Goal: Task Accomplishment & Management: Manage account settings

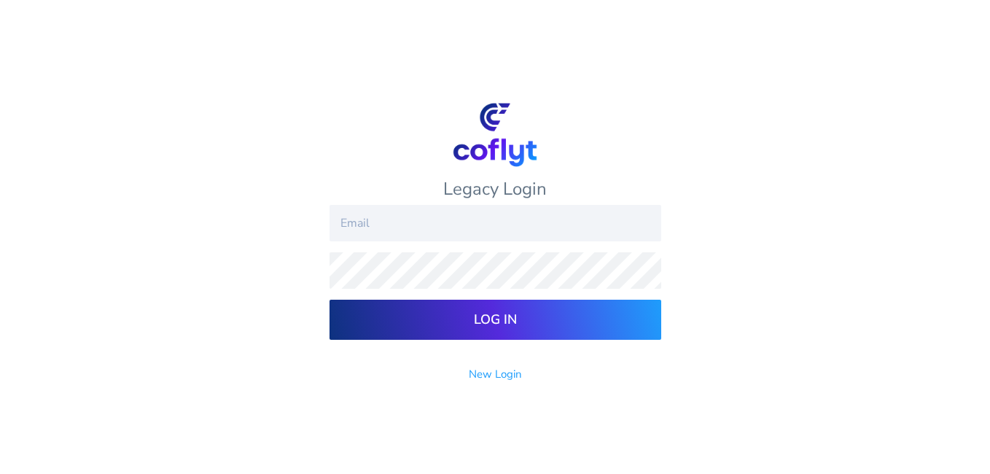
click at [372, 222] on input "email" at bounding box center [495, 223] width 332 height 36
type input "sweatelectricllc@gmail.com"
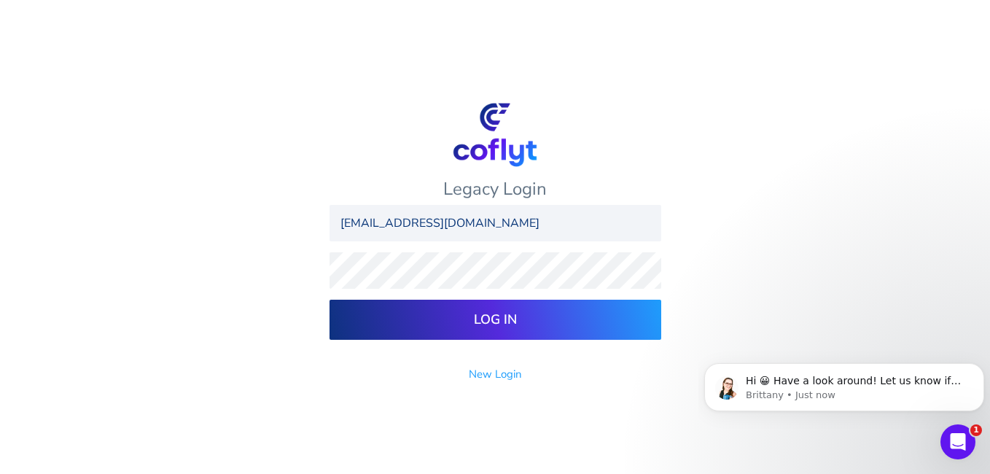
click at [449, 316] on input "Log In" at bounding box center [495, 320] width 332 height 40
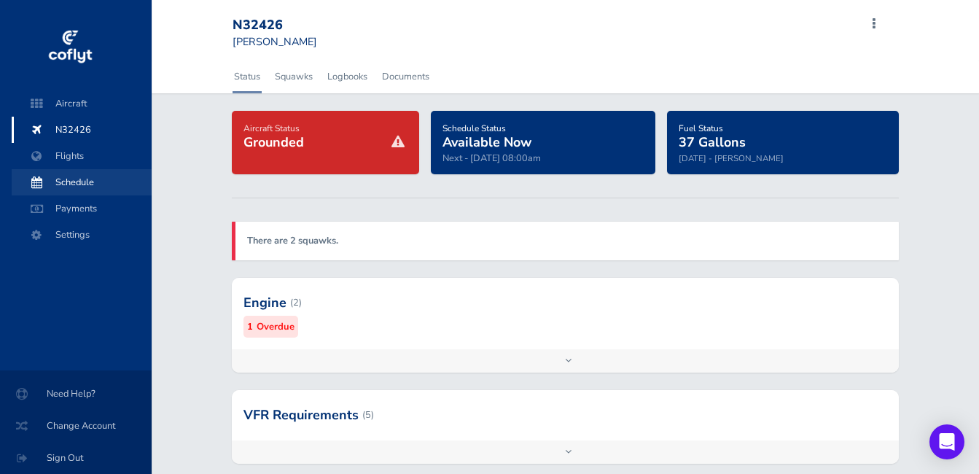
click at [77, 175] on span "Schedule" at bounding box center [81, 182] width 111 height 26
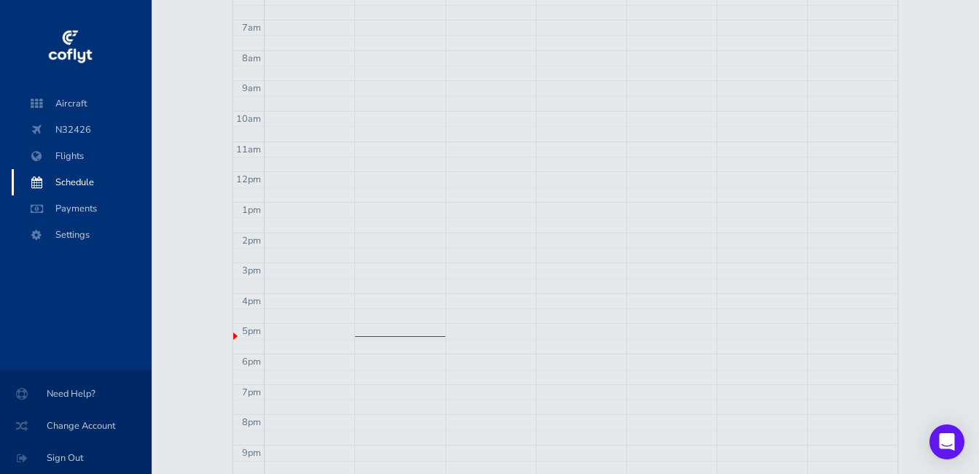
scroll to position [402, 0]
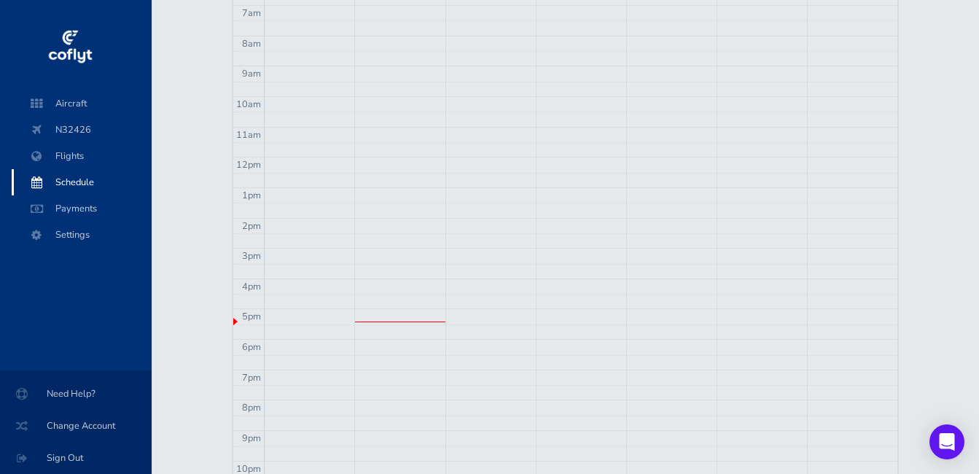
click at [386, 321] on div at bounding box center [400, 321] width 90 height 1
